Goal: Task Accomplishment & Management: Use online tool/utility

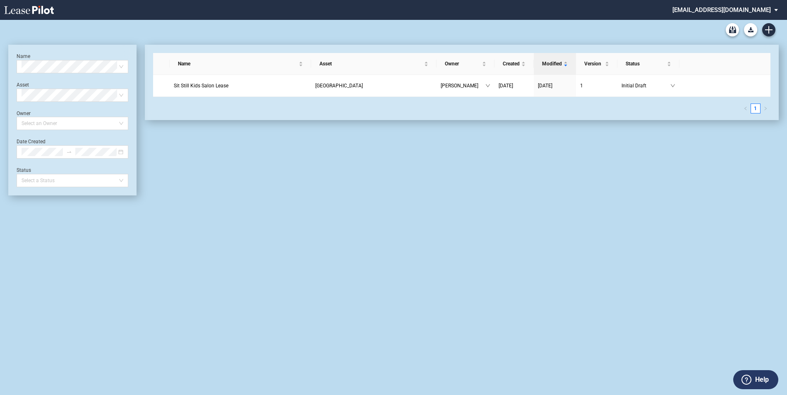
click at [777, 8] on md-select "ksanders@federalrealty.com Settings Sign Out" at bounding box center [728, 9] width 113 height 19
click at [705, 18] on md-option "Settings" at bounding box center [724, 22] width 79 height 13
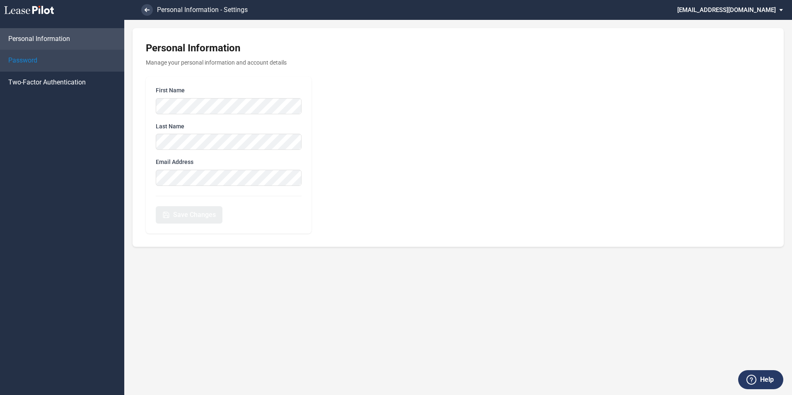
click at [22, 58] on span "Password" at bounding box center [22, 60] width 29 height 9
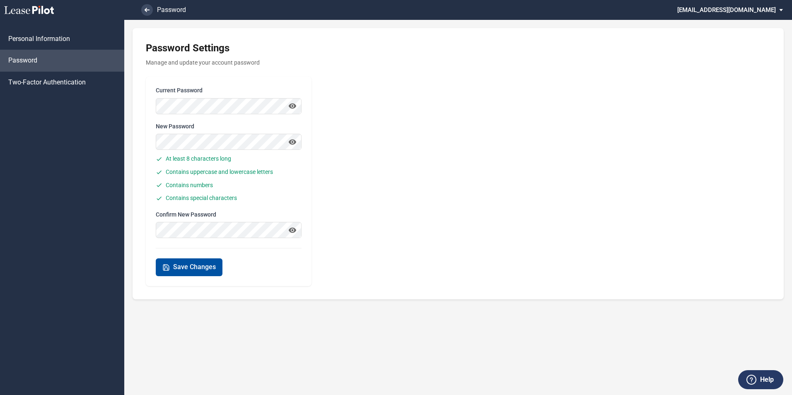
click at [183, 270] on span "Save Changes" at bounding box center [194, 266] width 43 height 9
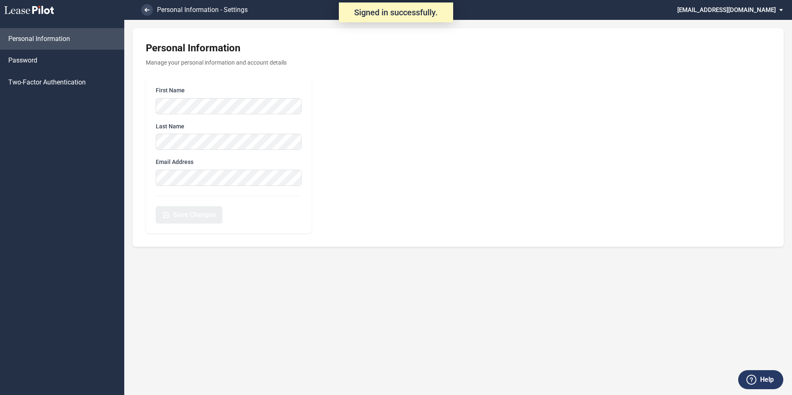
click at [41, 10] on icon at bounding box center [29, 10] width 50 height 8
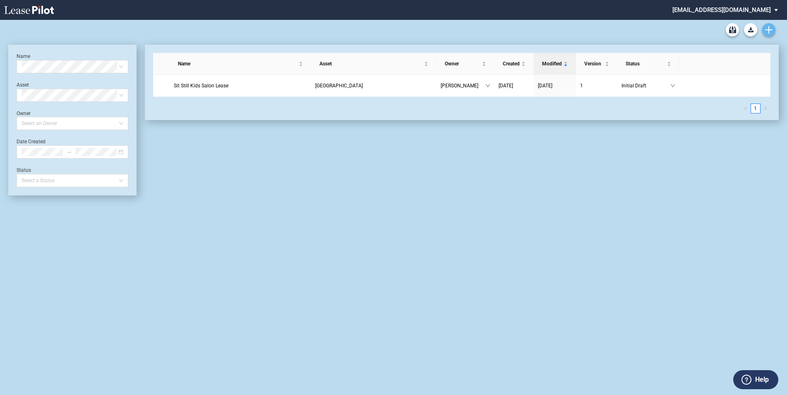
click at [769, 34] on link "Create new document" at bounding box center [769, 29] width 13 height 13
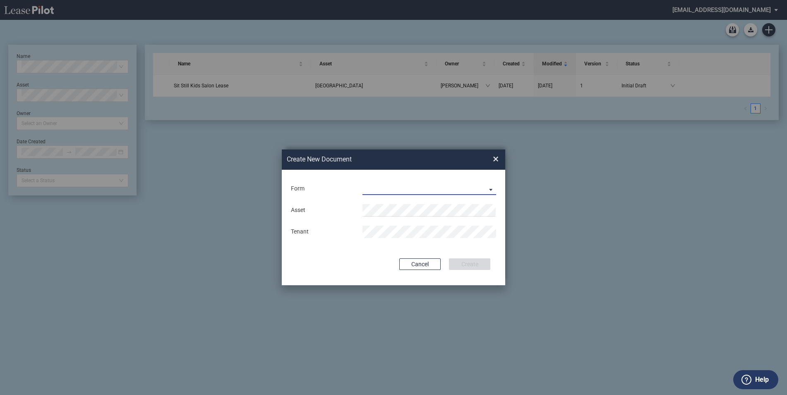
click at [491, 189] on md-select "Long Retail Lease Long Retail Lease Santana Row Long Retail Lease Hoboken Long …" at bounding box center [430, 189] width 134 height 12
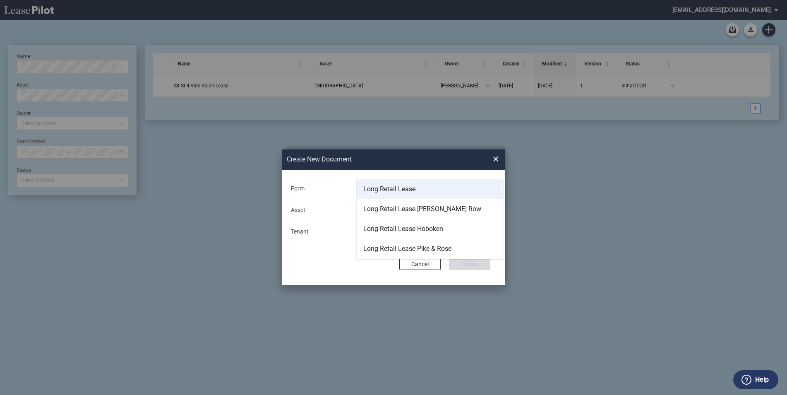
click at [391, 191] on div "Long Retail Lease" at bounding box center [389, 189] width 52 height 9
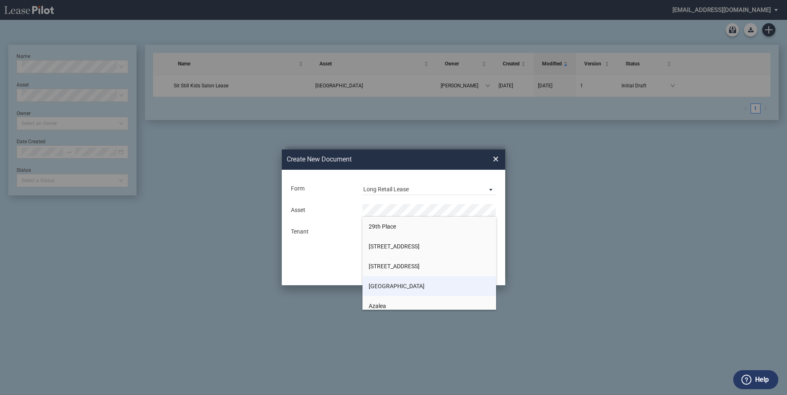
click at [383, 287] on span "[GEOGRAPHIC_DATA]" at bounding box center [397, 286] width 56 height 7
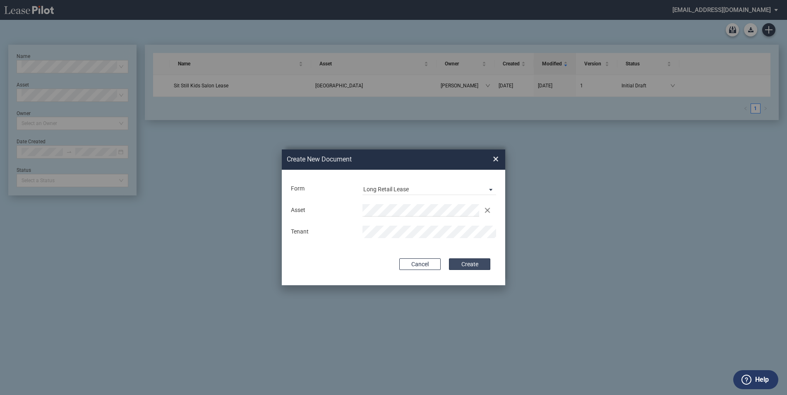
click at [461, 265] on button "Create" at bounding box center [469, 264] width 41 height 12
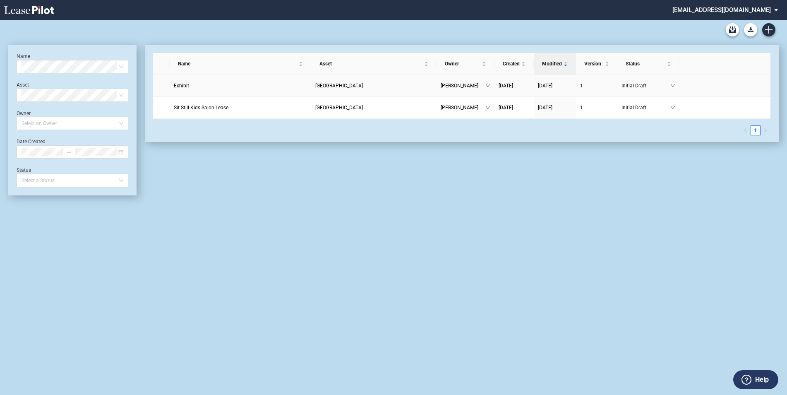
drag, startPoint x: 675, startPoint y: 86, endPoint x: 618, endPoint y: 180, distance: 109.4
click at [618, 180] on div "Name Asset Owner Created Modified Version Status Exhibit [GEOGRAPHIC_DATA] [PER…" at bounding box center [458, 120] width 643 height 151
click at [184, 84] on span "Exhibit" at bounding box center [181, 86] width 15 height 6
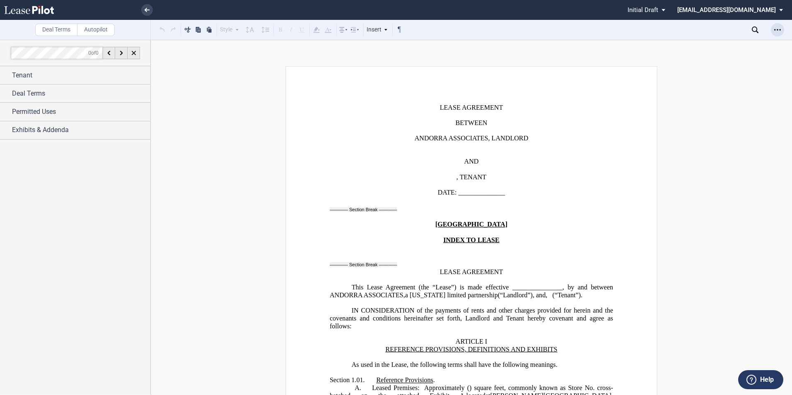
click at [777, 30] on use "Open Lease options menu" at bounding box center [777, 29] width 7 height 1
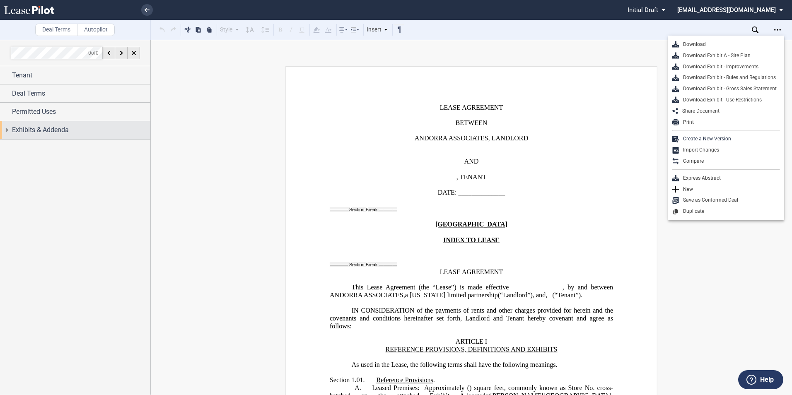
click at [31, 128] on span "Exhibits & Addenda" at bounding box center [40, 130] width 57 height 10
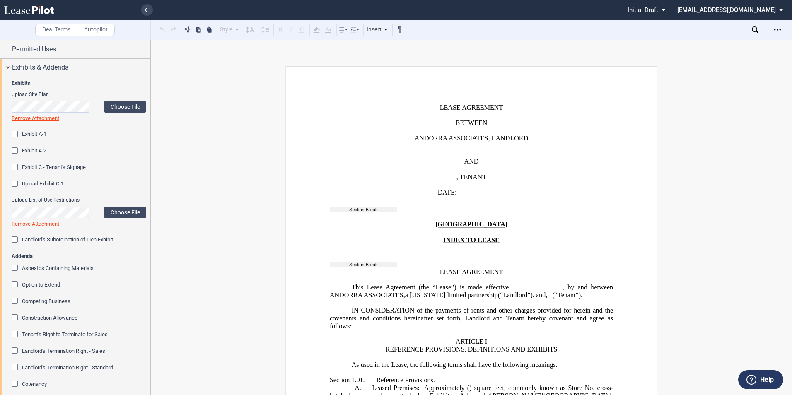
scroll to position [83, 0]
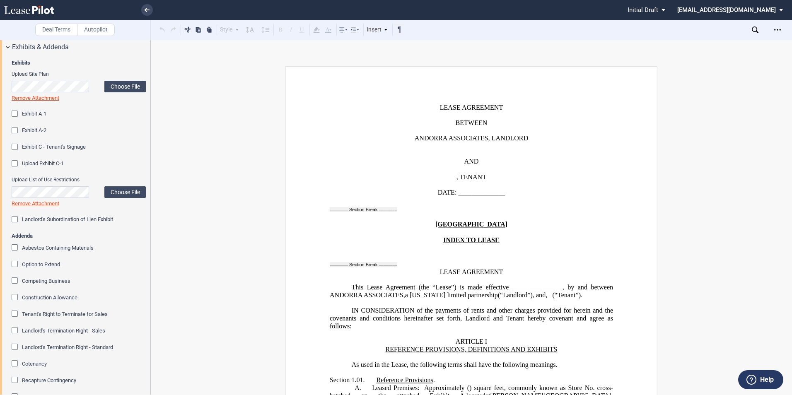
click at [15, 261] on div "Option to Extend Number of Option Periods One Two Three Four Option Period(s) L…" at bounding box center [79, 268] width 134 height 17
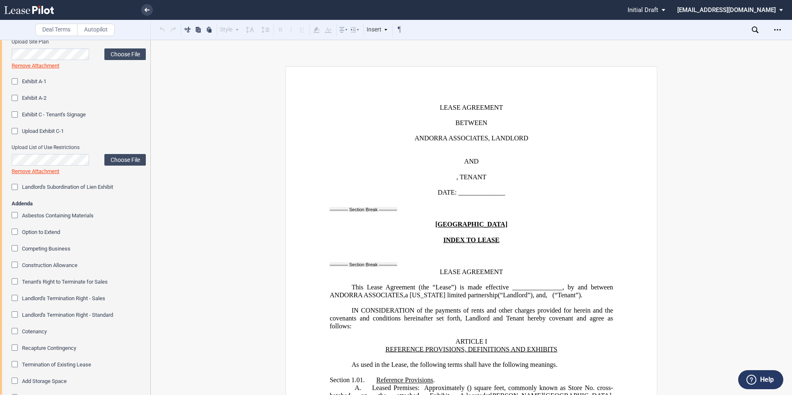
scroll to position [124, 0]
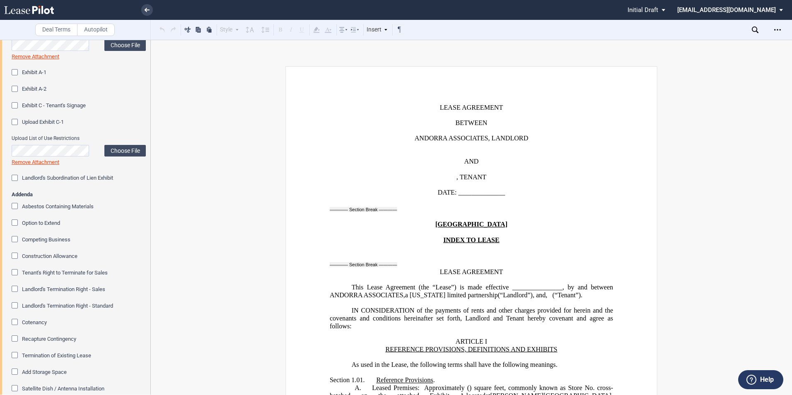
click at [15, 240] on div "Competing Business" at bounding box center [16, 240] width 8 height 8
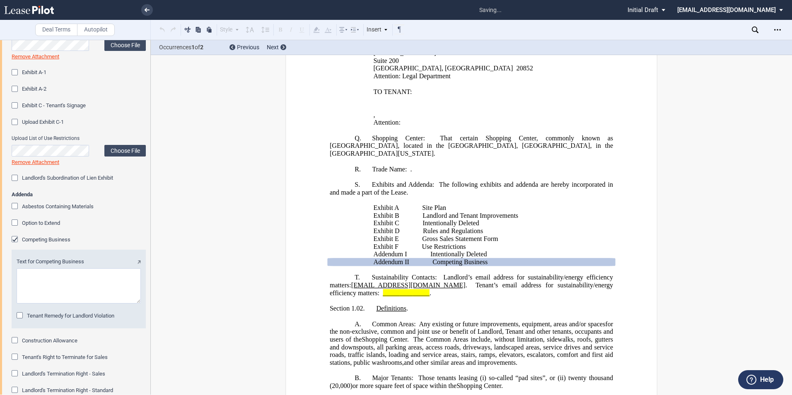
scroll to position [863, 0]
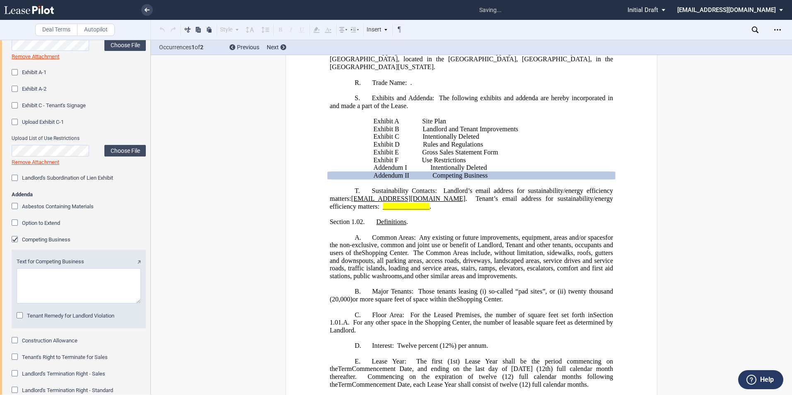
click at [16, 340] on div "Construction Allowance" at bounding box center [16, 341] width 8 height 8
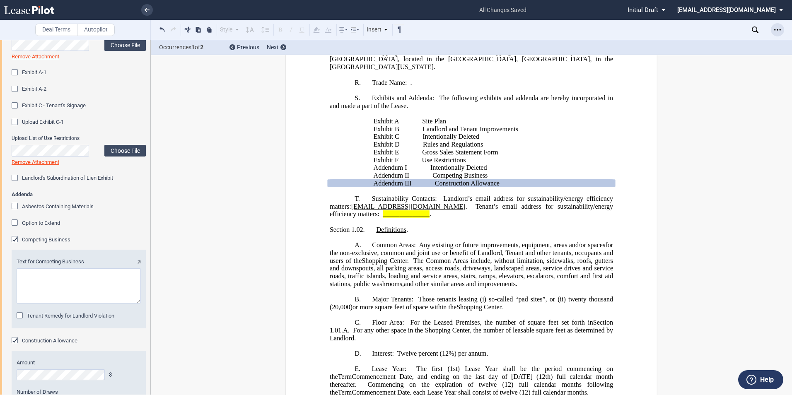
click at [775, 32] on icon "Open Lease options menu" at bounding box center [777, 29] width 7 height 7
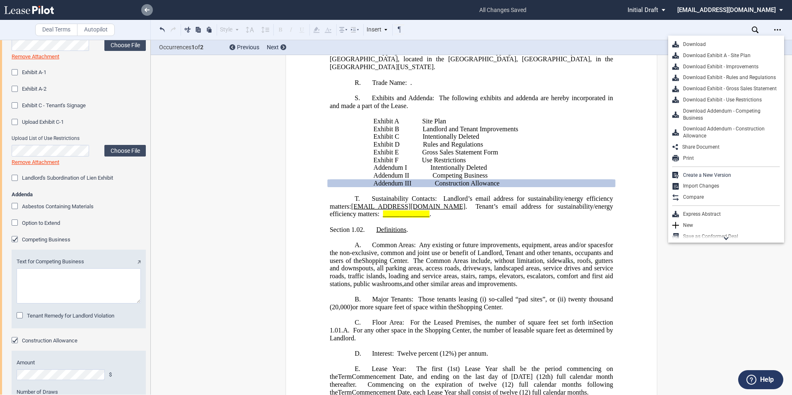
click at [149, 12] on link at bounding box center [147, 10] width 12 height 12
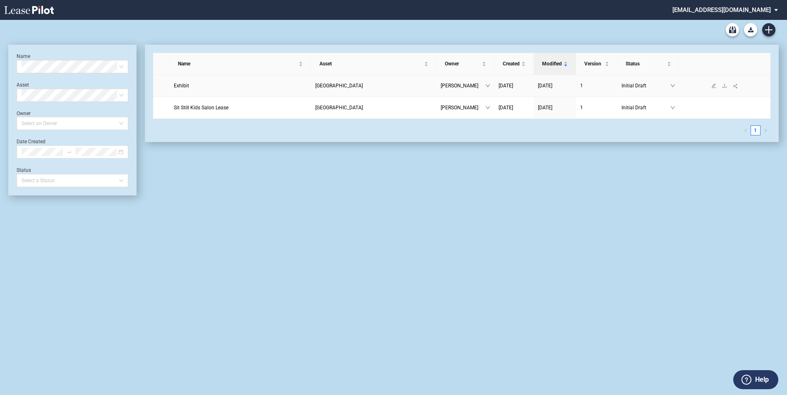
click at [347, 86] on span "Andorra" at bounding box center [339, 86] width 48 height 6
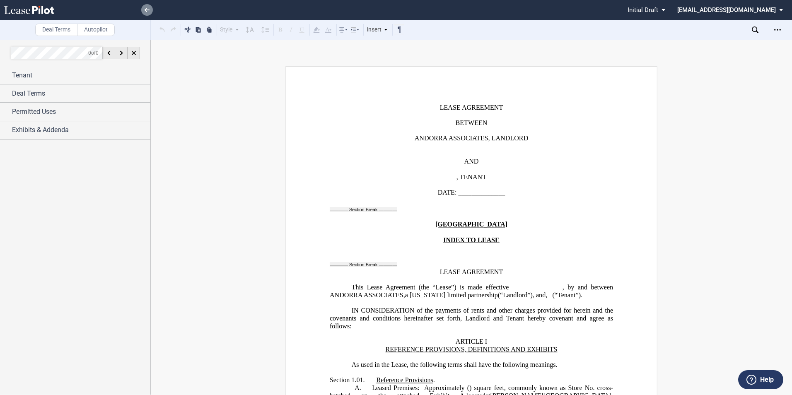
click at [147, 6] on link at bounding box center [147, 10] width 12 height 12
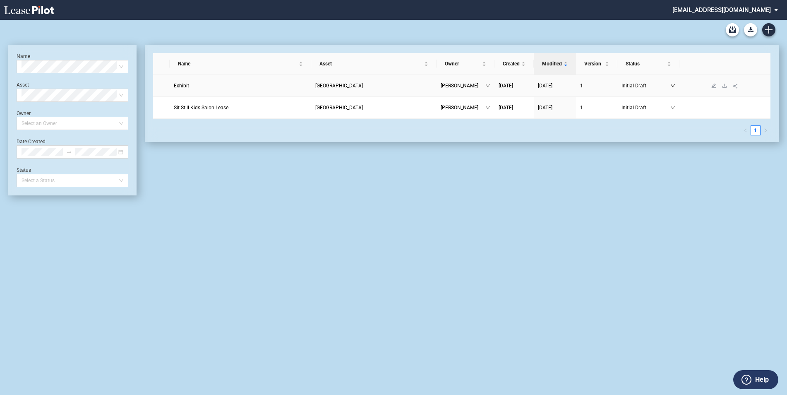
click at [673, 84] on icon "down" at bounding box center [673, 85] width 5 height 5
